Goal: Task Accomplishment & Management: Use online tool/utility

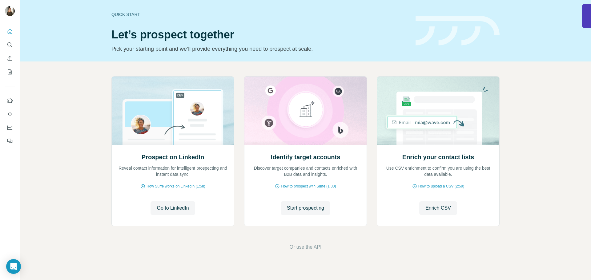
click at [130, 12] on div "Quick start" at bounding box center [259, 14] width 297 height 6
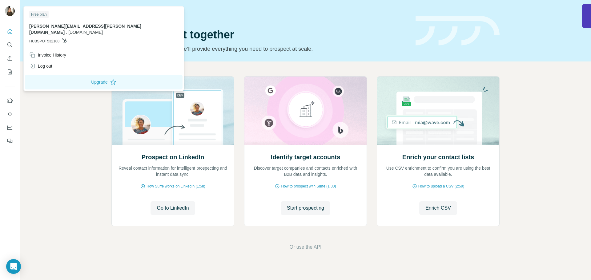
click at [9, 15] on img at bounding box center [10, 11] width 10 height 10
click at [69, 78] on button "Upgrade" at bounding box center [104, 82] width 158 height 15
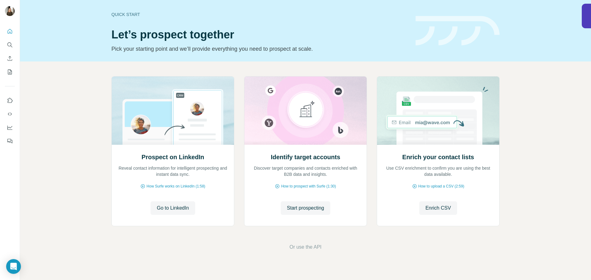
click at [80, 150] on div "Prospect on LinkedIn Reveal contact information for intelligent prospecting and…" at bounding box center [305, 164] width 571 height 204
click at [8, 28] on button "Quick start" at bounding box center [10, 31] width 10 height 11
click at [9, 30] on icon "Quick start" at bounding box center [10, 31] width 6 height 6
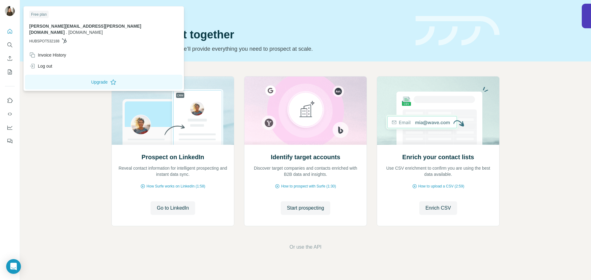
click at [14, 9] on img at bounding box center [10, 11] width 10 height 10
click at [66, 38] on icon at bounding box center [64, 40] width 5 height 5
click at [45, 15] on div "Free plan" at bounding box center [38, 14] width 19 height 7
click at [84, 77] on button "Upgrade" at bounding box center [104, 82] width 158 height 15
click at [310, 246] on span "Or use the API" at bounding box center [305, 247] width 32 height 7
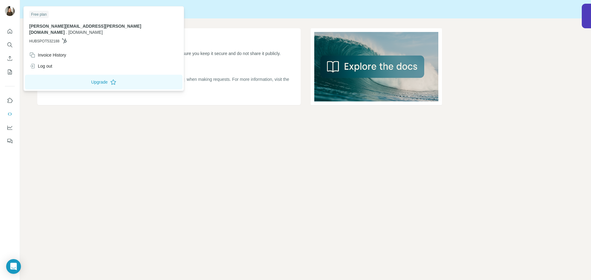
click at [43, 13] on div "Free plan" at bounding box center [38, 14] width 19 height 7
click at [74, 77] on button "Upgrade" at bounding box center [104, 82] width 158 height 15
